Goal: Task Accomplishment & Management: Complete application form

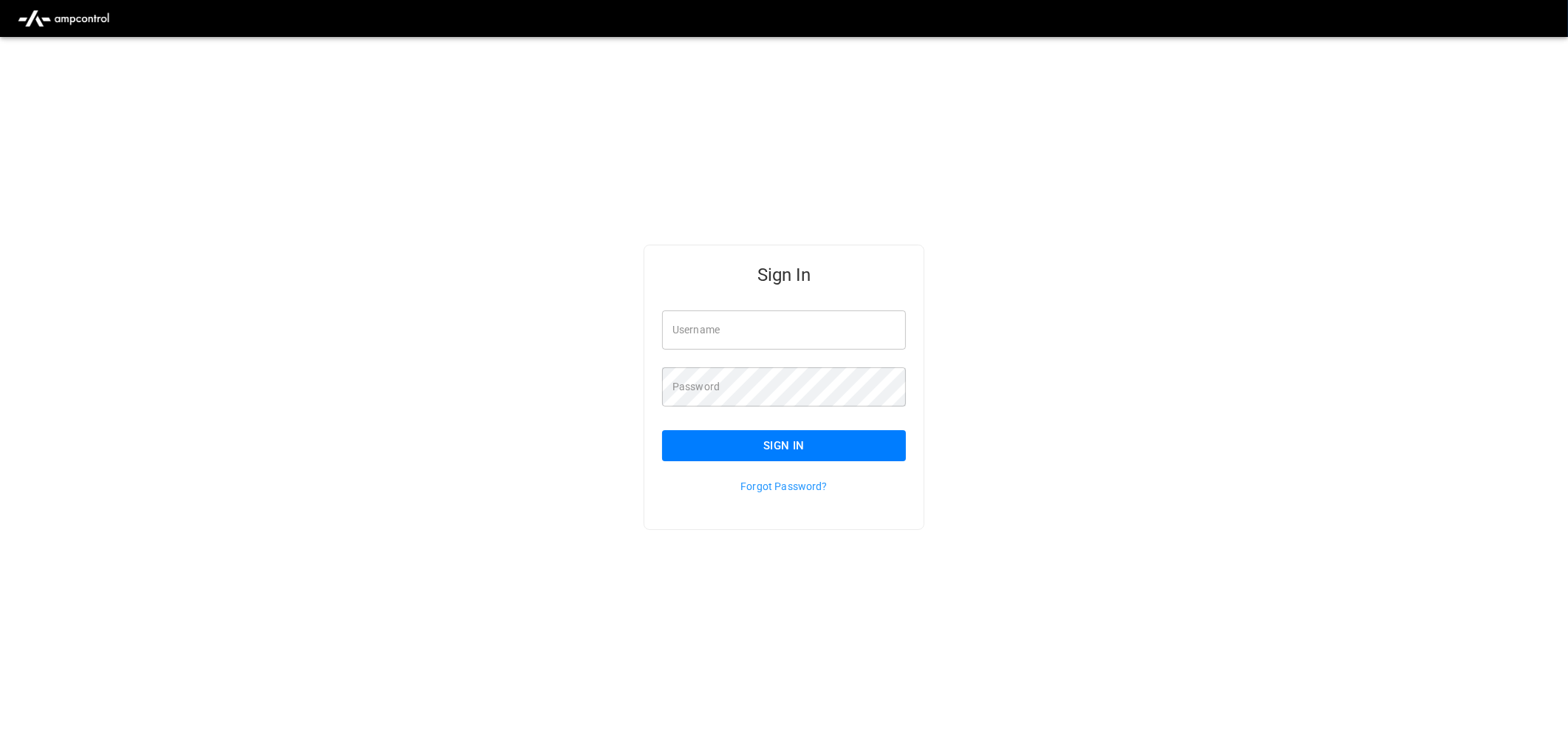
click at [740, 338] on input "Username" at bounding box center [784, 330] width 244 height 40
type input "**********"
click at [789, 441] on button "Sign In" at bounding box center [784, 445] width 244 height 31
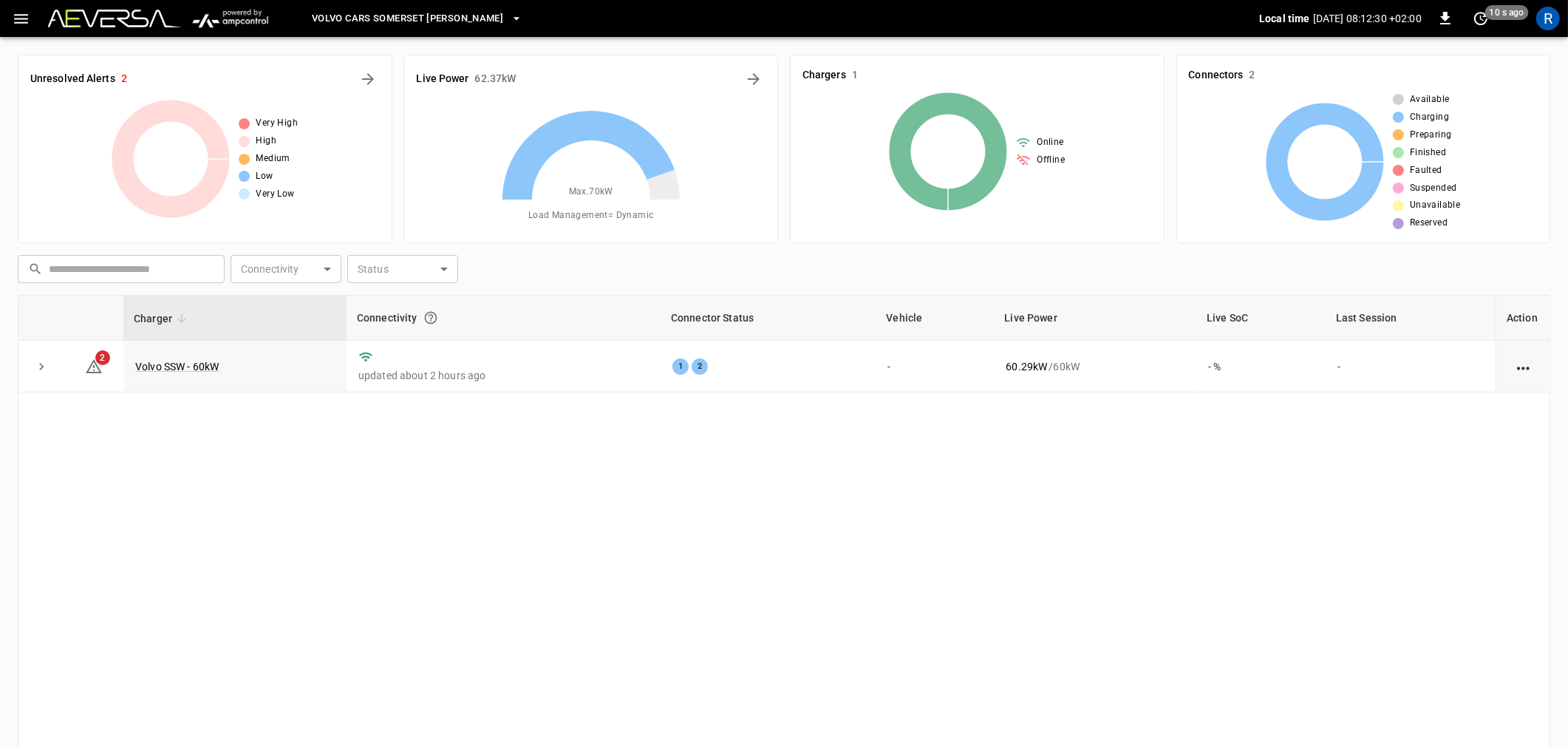
click at [17, 20] on icon "button" at bounding box center [20, 18] width 18 height 18
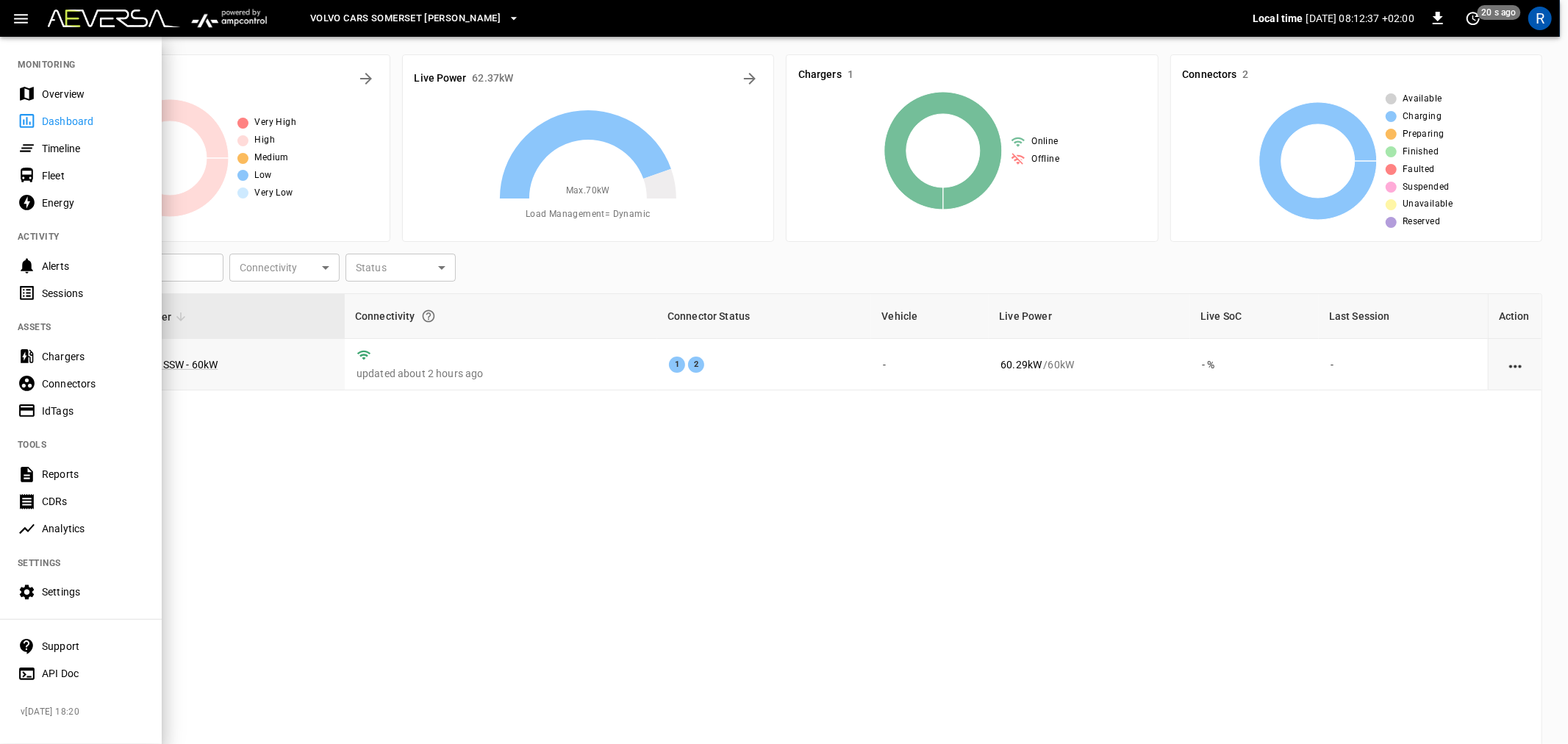
click at [54, 411] on div "IdTags" at bounding box center [93, 411] width 102 height 15
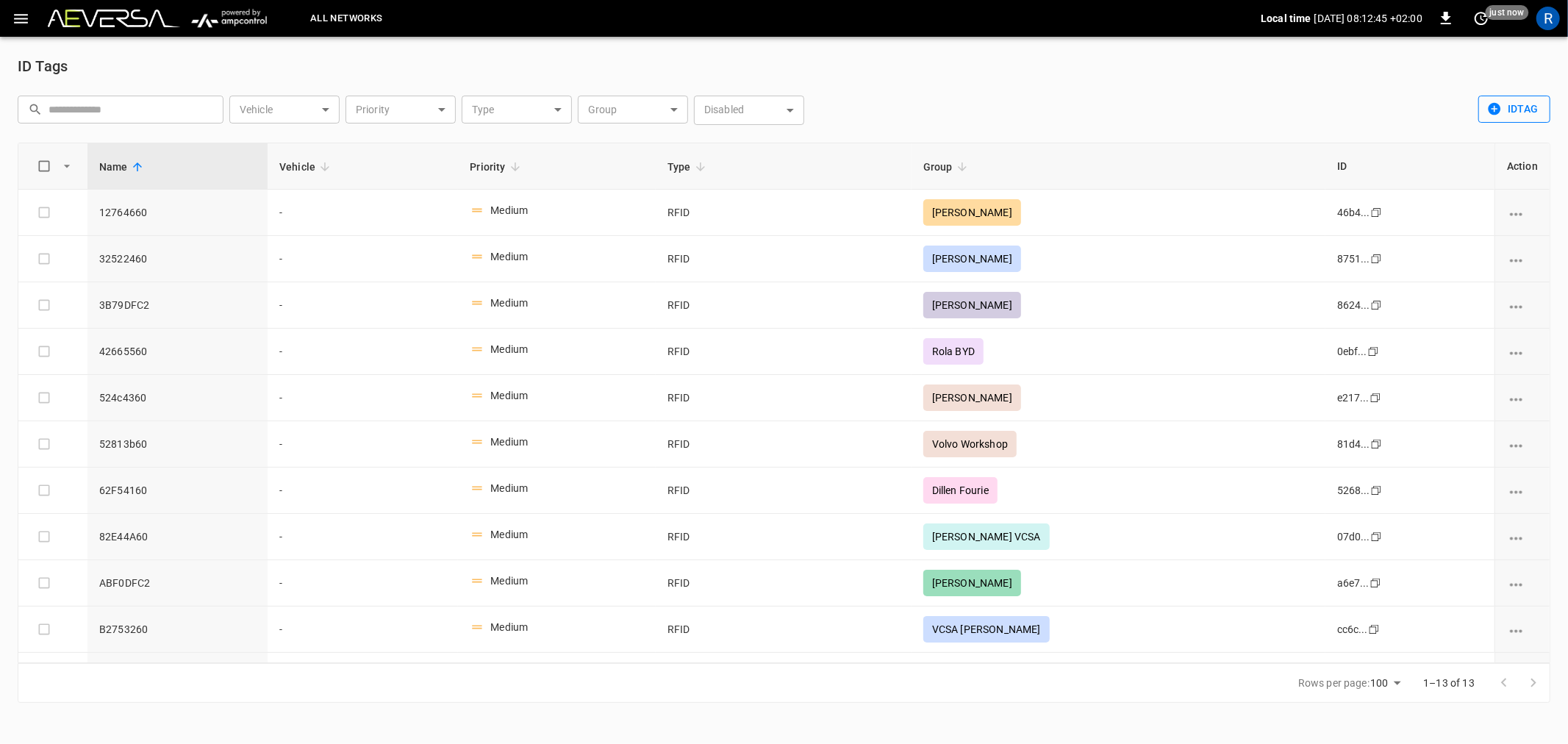
click at [1524, 106] on button "idTag" at bounding box center [1514, 109] width 72 height 27
click at [1514, 141] on li "Create" at bounding box center [1517, 141] width 77 height 25
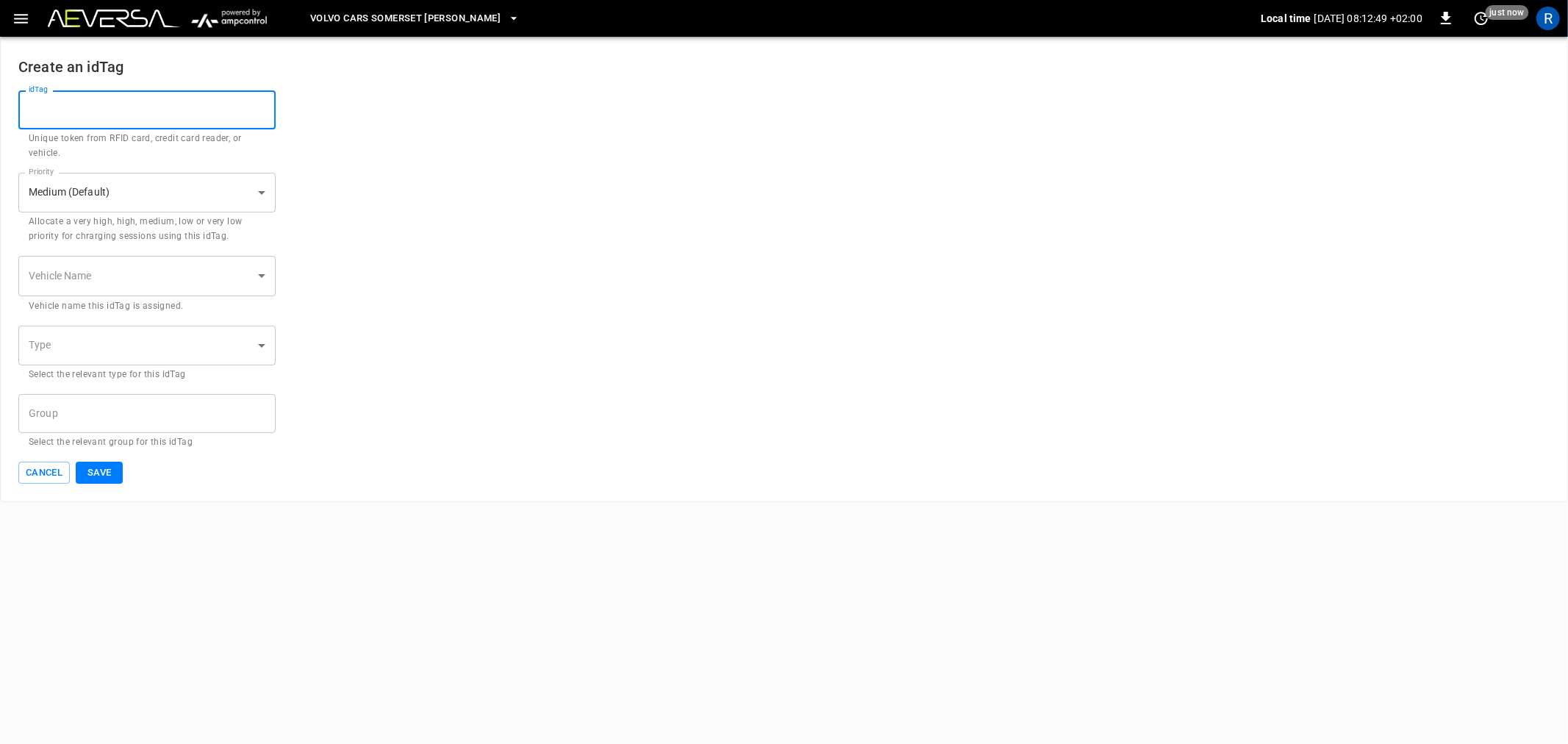
click at [195, 108] on input "idTag" at bounding box center [147, 109] width 257 height 39
type input "********"
click at [112, 350] on body "Volvo Cars [GEOGRAPHIC_DATA] [PERSON_NAME] Local time [DATE] 08:13:04 +02:00 0 …" at bounding box center [784, 251] width 1568 height 502
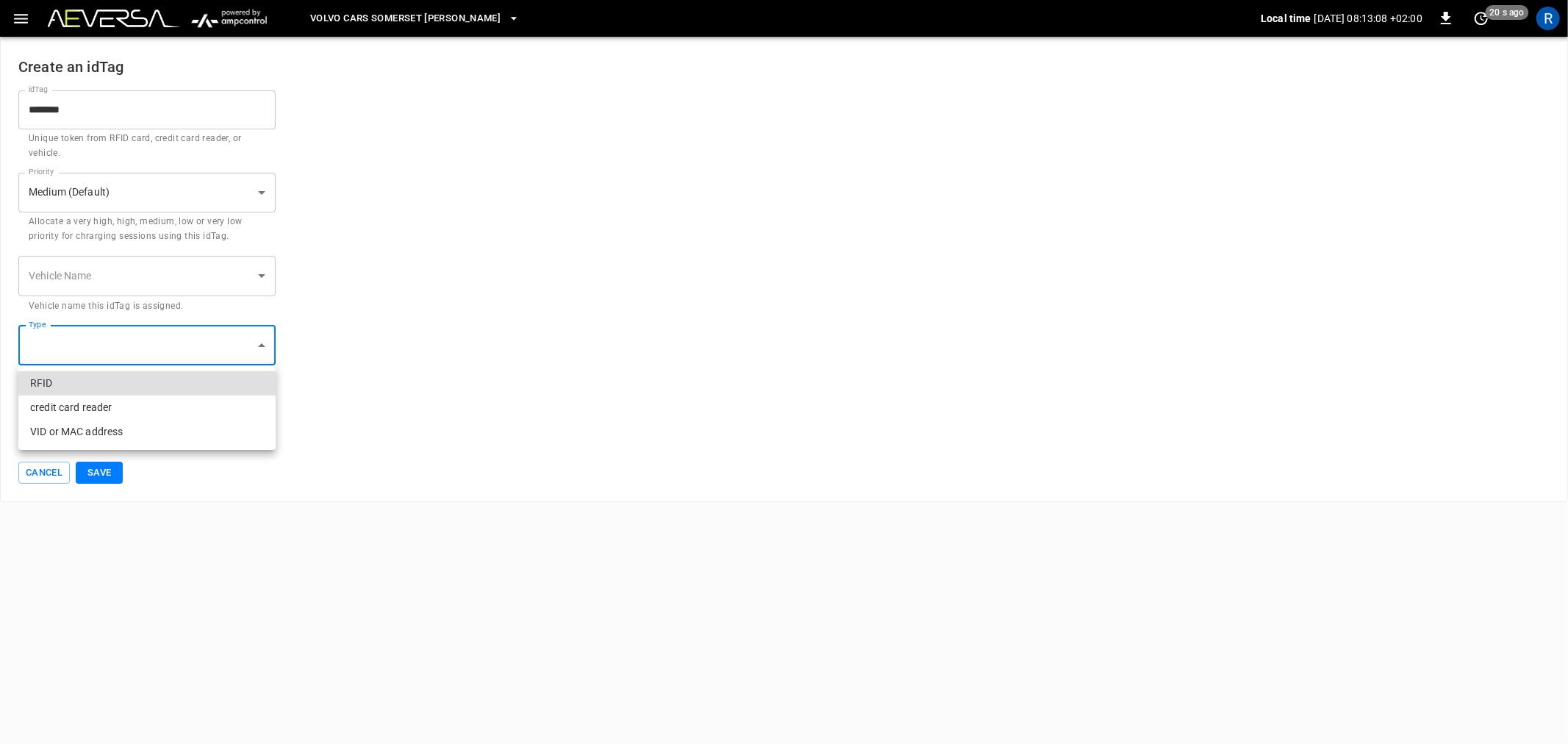
click at [94, 385] on li "RFID" at bounding box center [147, 383] width 257 height 25
type input "****"
click at [93, 418] on input "Group" at bounding box center [136, 413] width 222 height 25
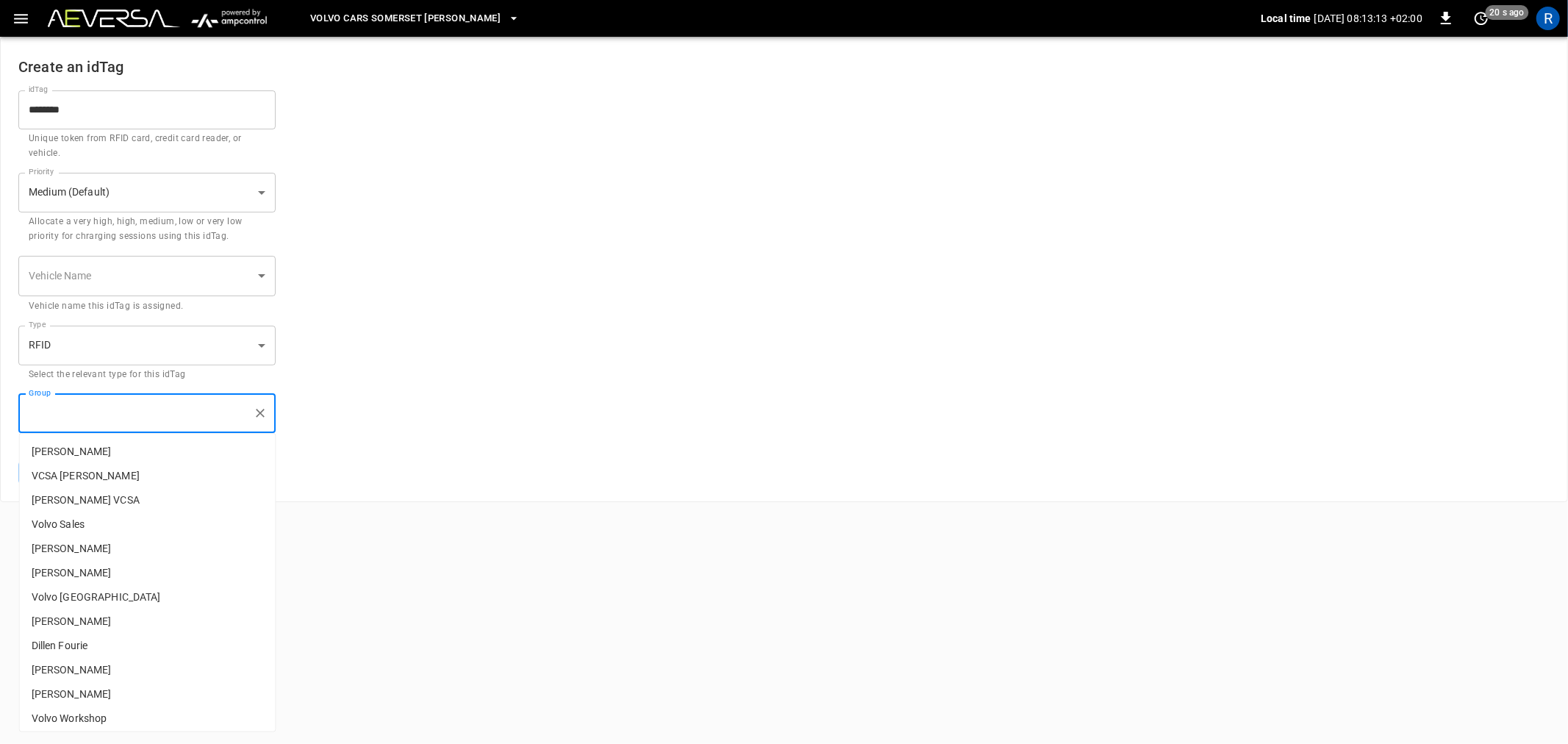
click at [108, 270] on body "Volvo Cars [GEOGRAPHIC_DATA] [PERSON_NAME] Local time [DATE] 08:13:13 +02:00 0 …" at bounding box center [784, 251] width 1568 height 502
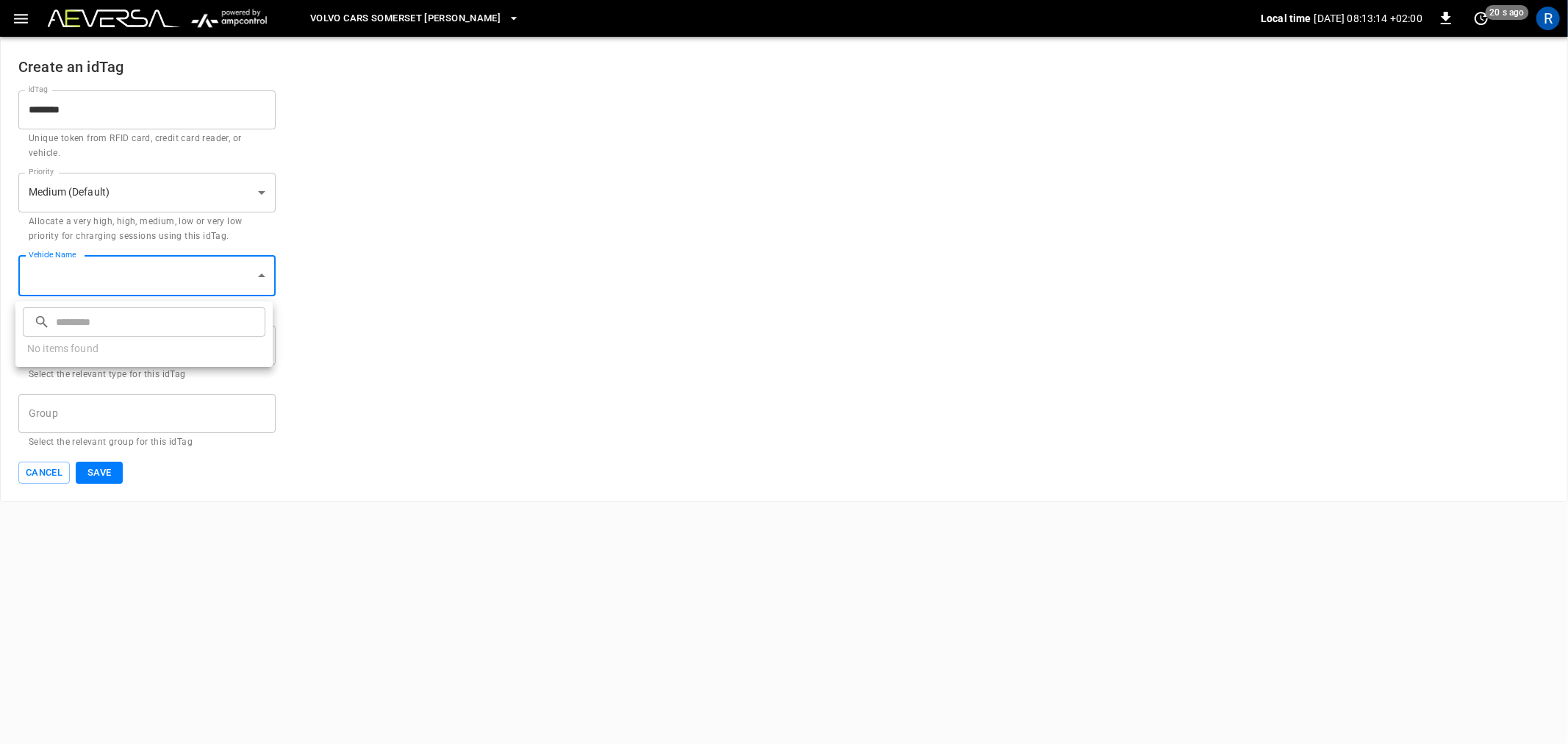
click at [108, 270] on div at bounding box center [784, 372] width 1568 height 744
click at [100, 187] on body "Volvo Cars [GEOGRAPHIC_DATA] [PERSON_NAME] Local time [DATE] 08:13:15 +02:00 0 …" at bounding box center [784, 251] width 1568 height 502
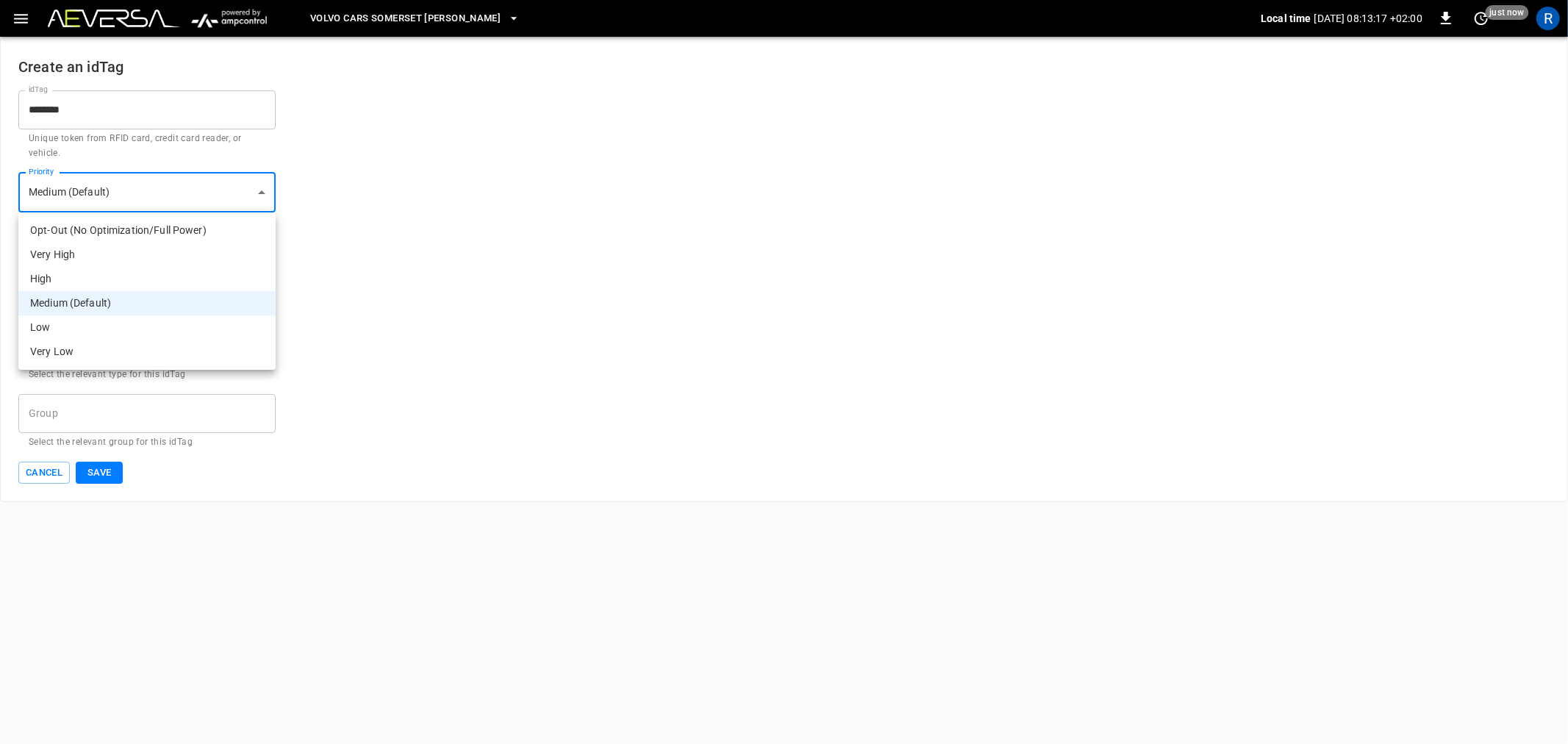
click at [100, 187] on div at bounding box center [784, 372] width 1568 height 744
click at [94, 401] on input "Group" at bounding box center [136, 413] width 222 height 25
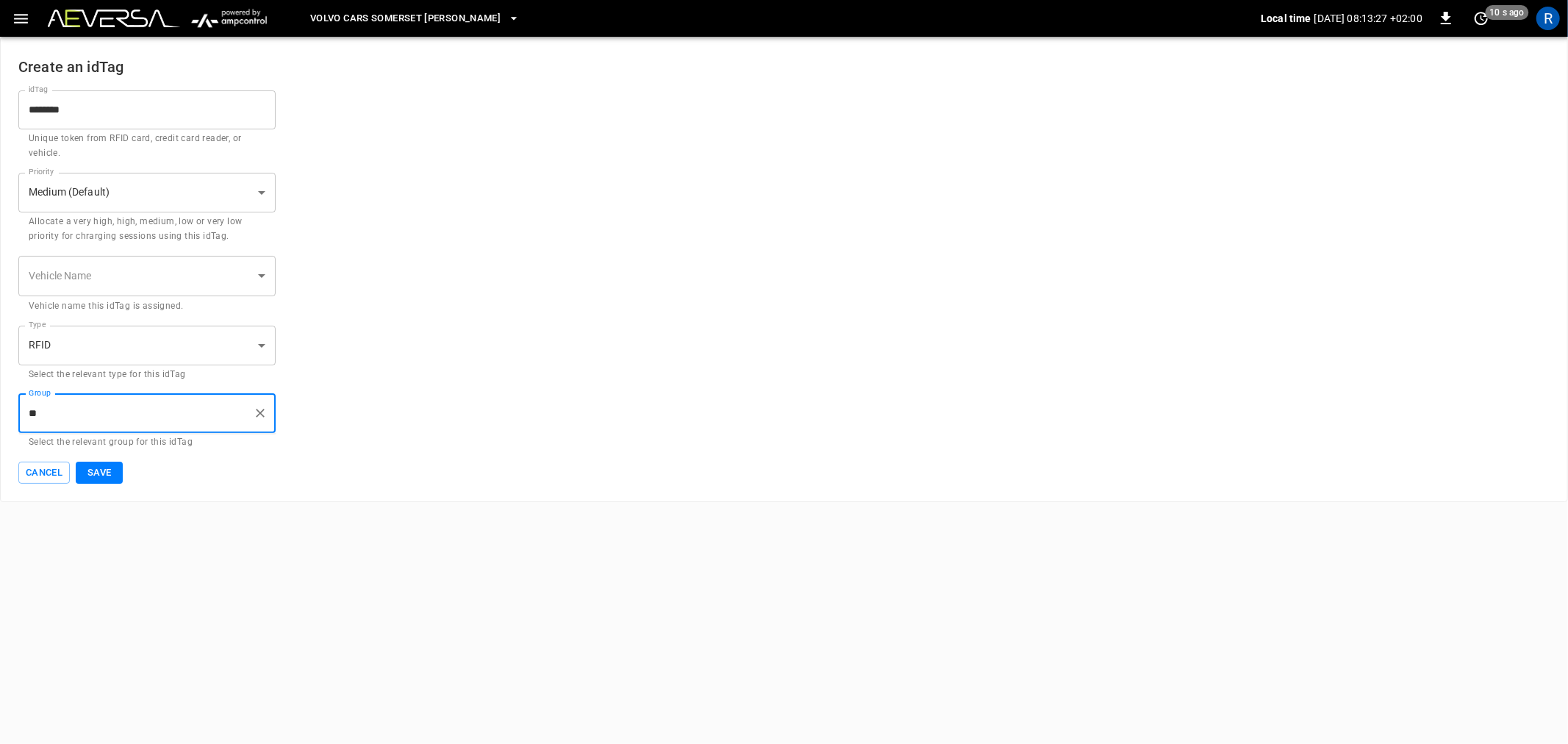
type input "*"
type input "**********"
click at [90, 467] on button "Save" at bounding box center [100, 474] width 47 height 23
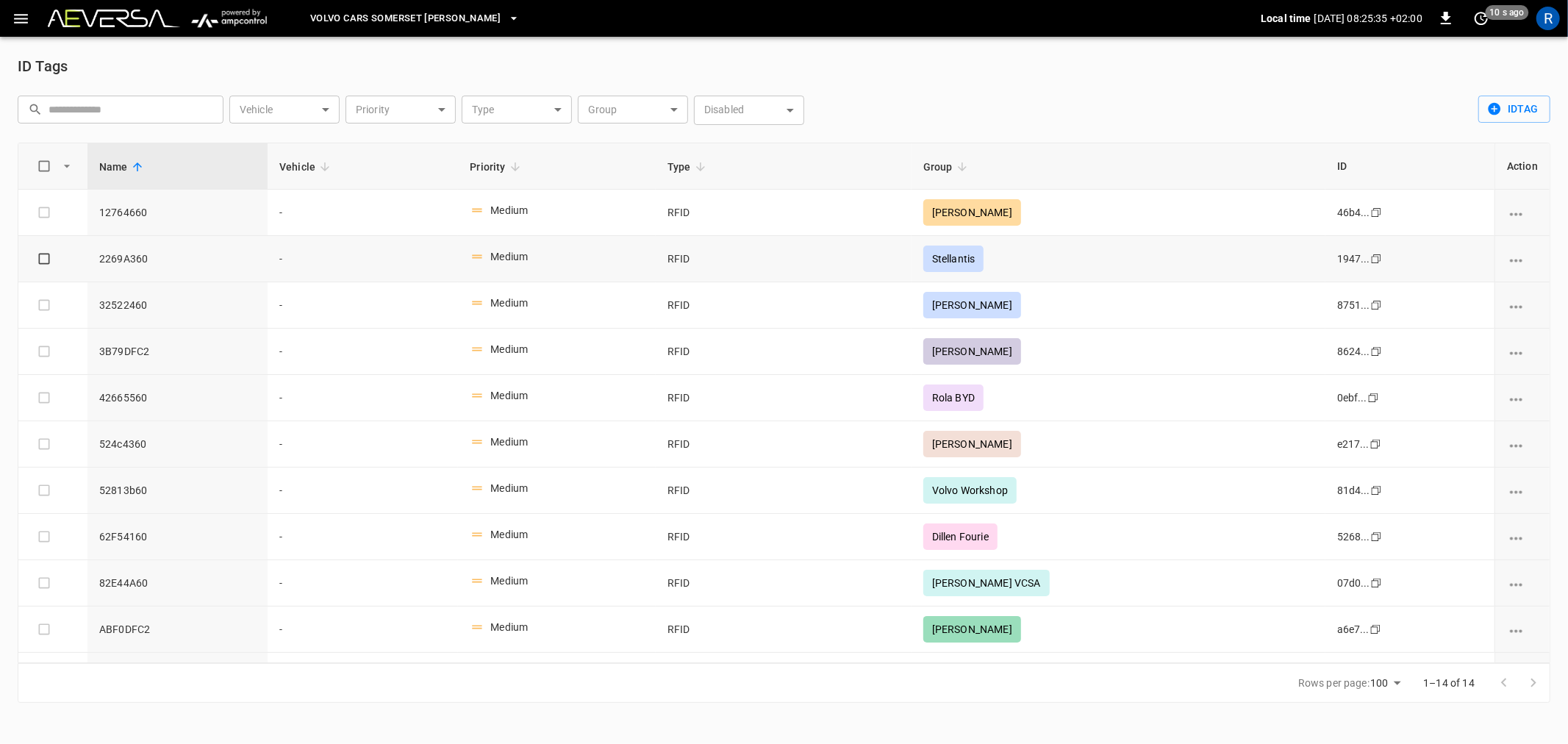
click at [1514, 260] on icon "vehicle options" at bounding box center [1516, 260] width 12 height 3
click at [1520, 265] on li "Edit" at bounding box center [1527, 270] width 58 height 25
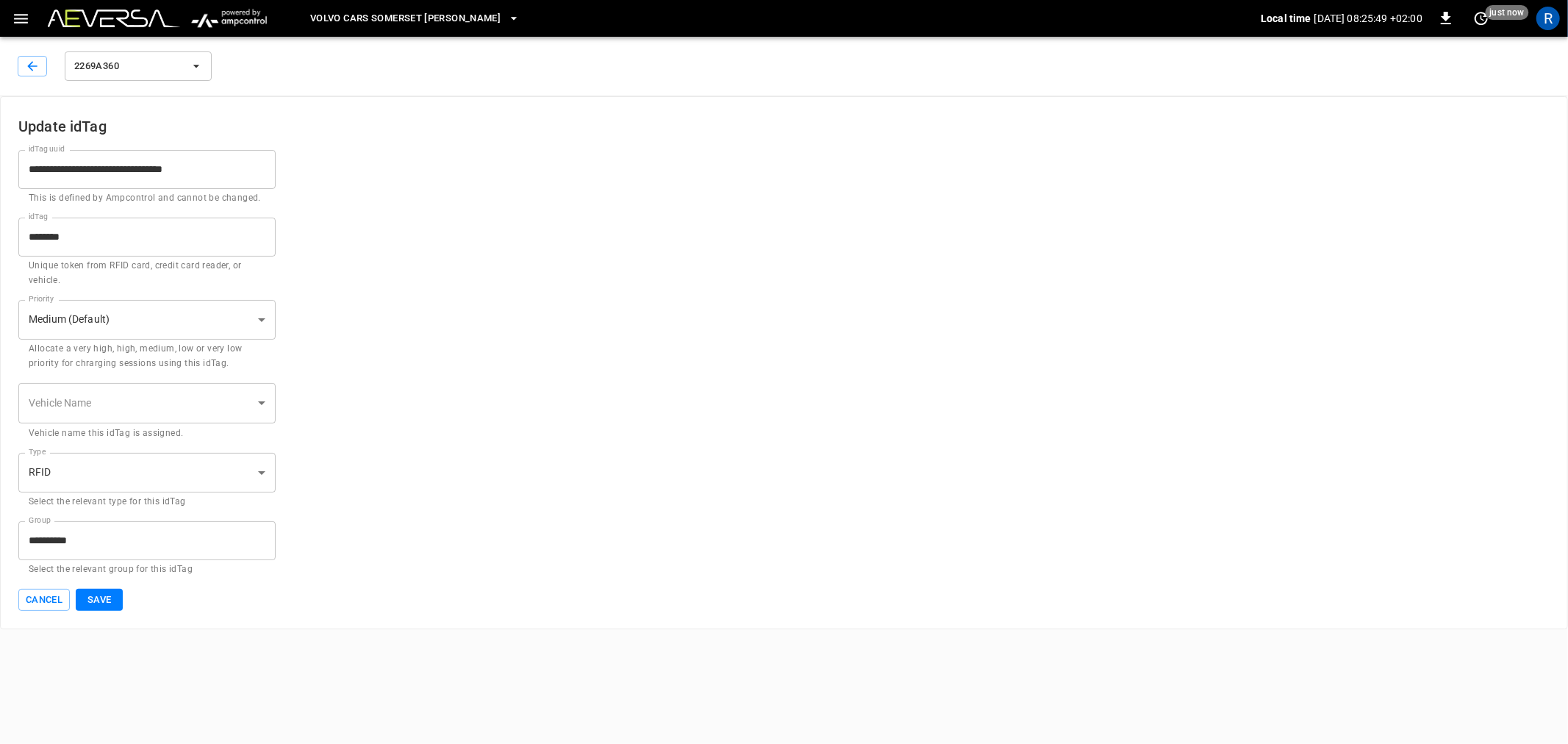
click at [90, 405] on body "**********" at bounding box center [784, 314] width 1568 height 629
click at [90, 406] on div at bounding box center [784, 372] width 1568 height 744
click at [111, 594] on button "Save" at bounding box center [100, 600] width 47 height 23
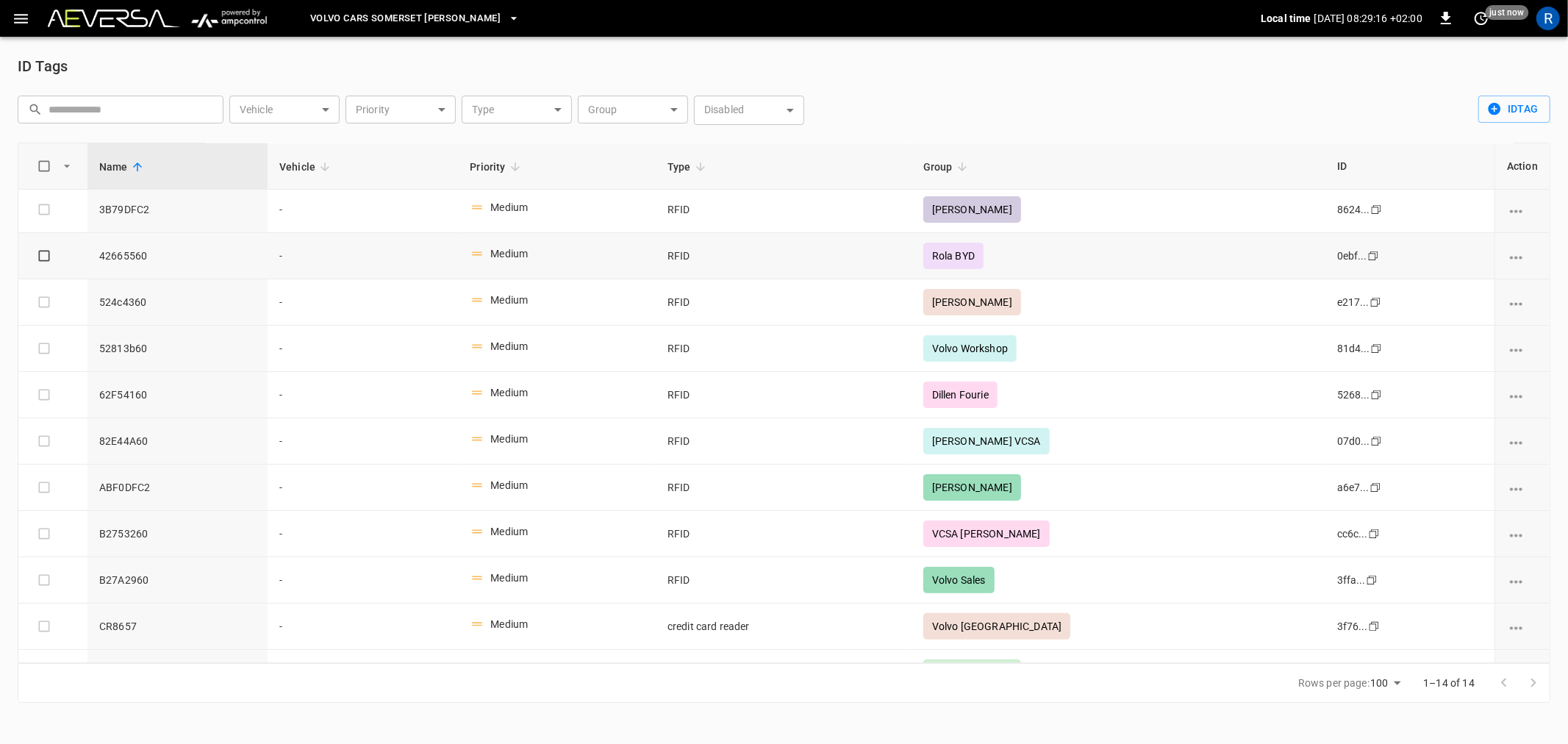
scroll to position [177, 0]
